Goal: Information Seeking & Learning: Learn about a topic

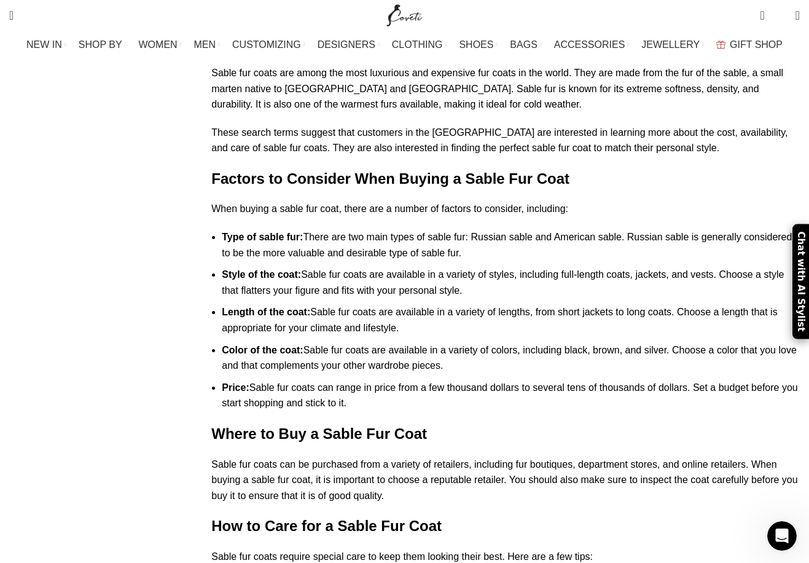
scroll to position [1905, 0]
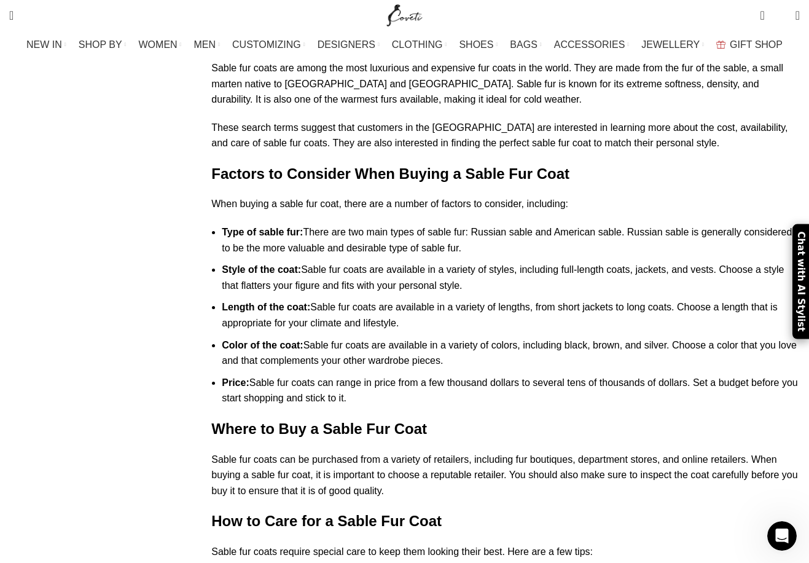
drag, startPoint x: 260, startPoint y: 273, endPoint x: 485, endPoint y: 274, distance: 224.9
drag, startPoint x: 485, startPoint y: 274, endPoint x: 395, endPoint y: 303, distance: 94.3
drag, startPoint x: 251, startPoint y: 291, endPoint x: 525, endPoint y: 295, distance: 274.1
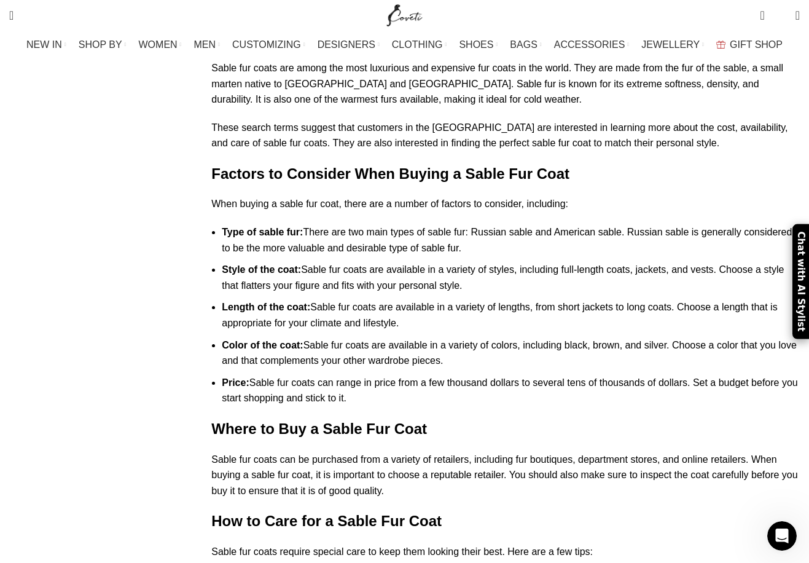
drag, startPoint x: 525, startPoint y: 295, endPoint x: 447, endPoint y: 320, distance: 82.6
click at [447, 320] on div "Sable Fur Coats: A Guide for Buyers in the [GEOGRAPHIC_DATA] Sable fur coats ar…" at bounding box center [505, 568] width 589 height 1083
drag, startPoint x: 248, startPoint y: 312, endPoint x: 441, endPoint y: 312, distance: 193.6
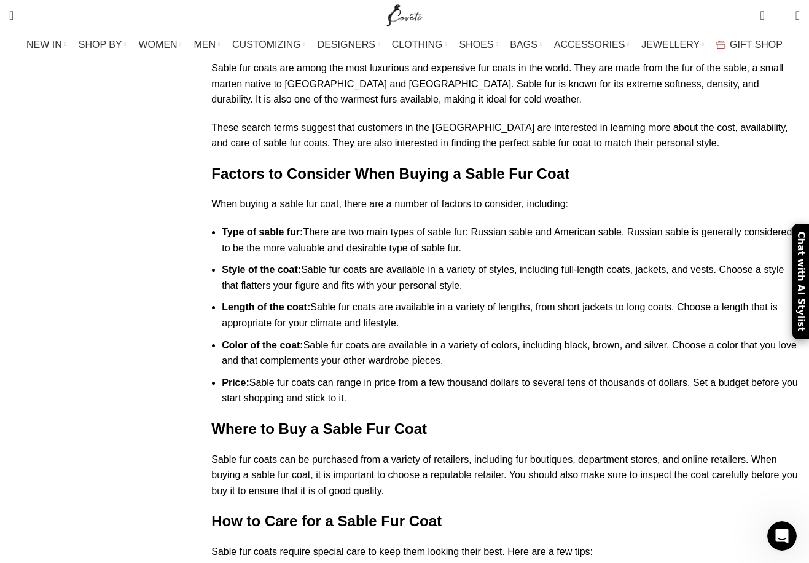
drag, startPoint x: 441, startPoint y: 312, endPoint x: 362, endPoint y: 321, distance: 79.8
click at [362, 321] on div "Sable Fur Coats: A Guide for Buyers in the [GEOGRAPHIC_DATA] Sable fur coats ar…" at bounding box center [505, 568] width 589 height 1083
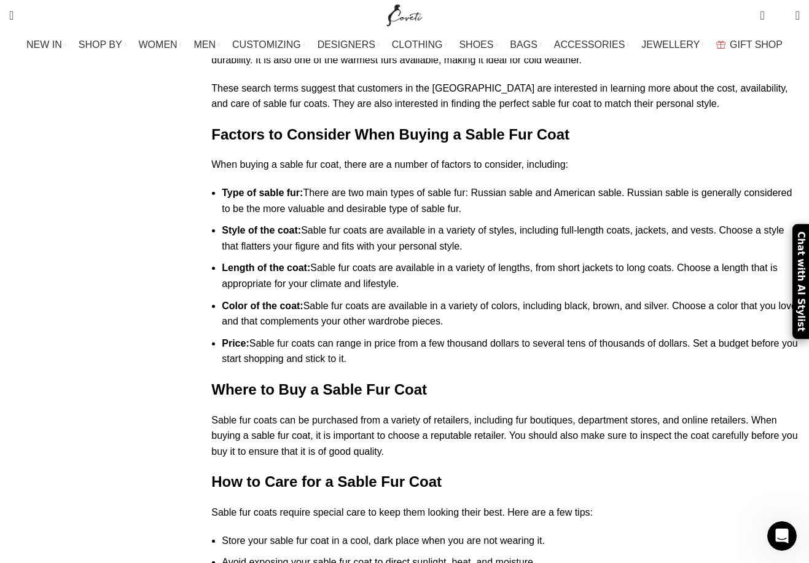
scroll to position [1967, 0]
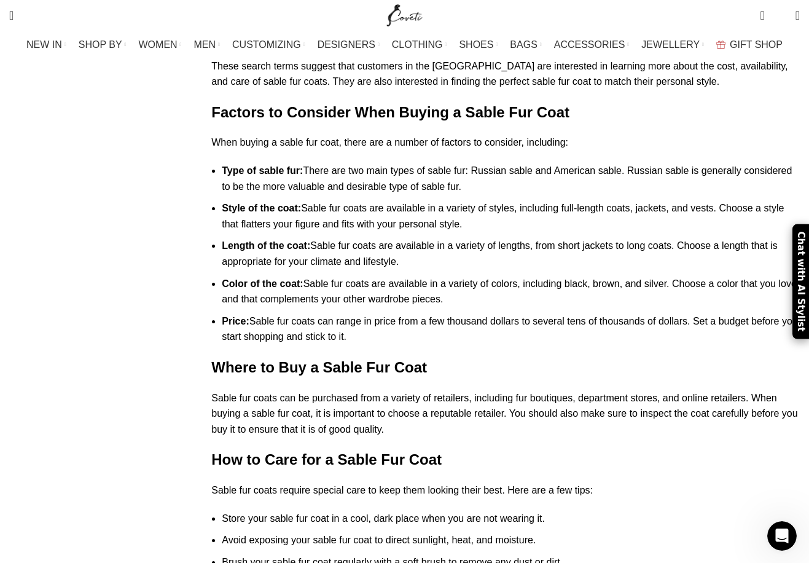
drag, startPoint x: 278, startPoint y: 273, endPoint x: 717, endPoint y: 276, distance: 438.2
drag, startPoint x: 245, startPoint y: 290, endPoint x: 411, endPoint y: 291, distance: 165.9
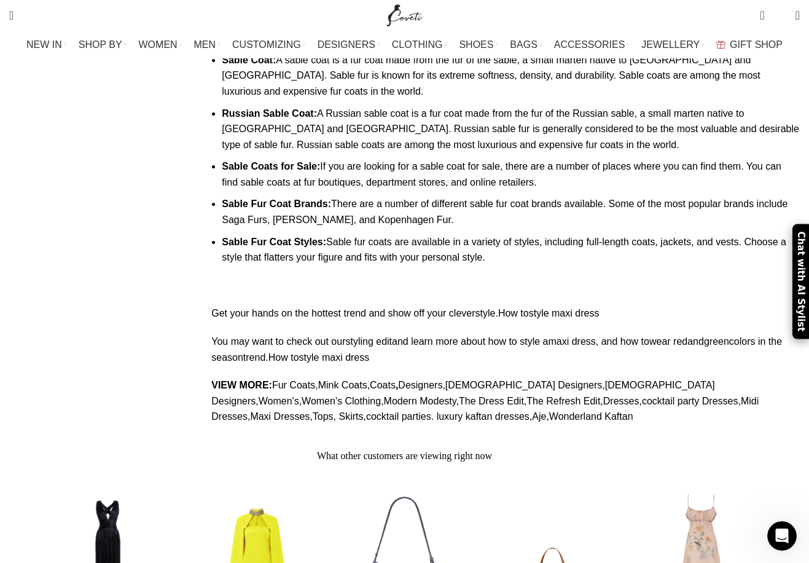
scroll to position [2592, 0]
